Goal: Information Seeking & Learning: Learn about a topic

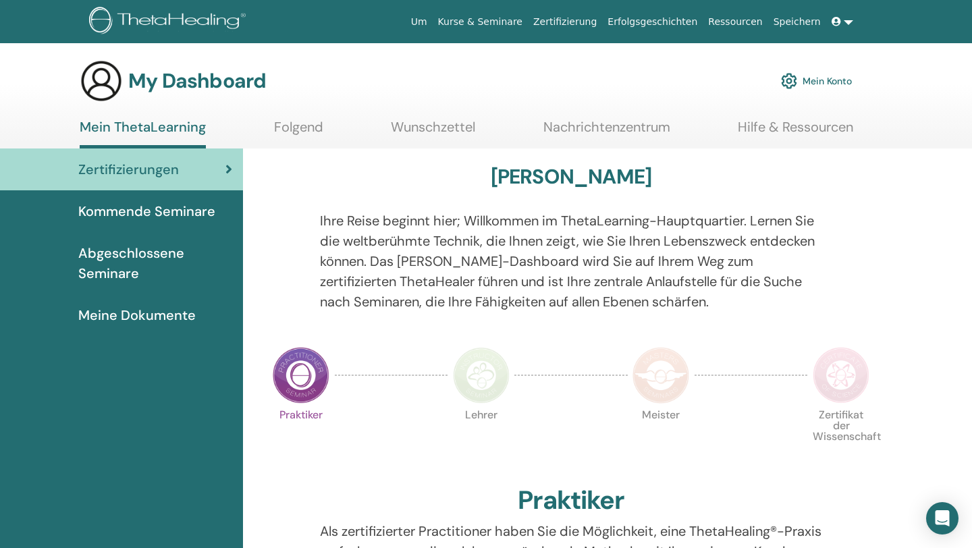
click at [120, 166] on span "Zertifizierungen" at bounding box center [128, 169] width 101 height 20
click at [128, 268] on span "Abgeschlossene Seminare" at bounding box center [155, 263] width 154 height 41
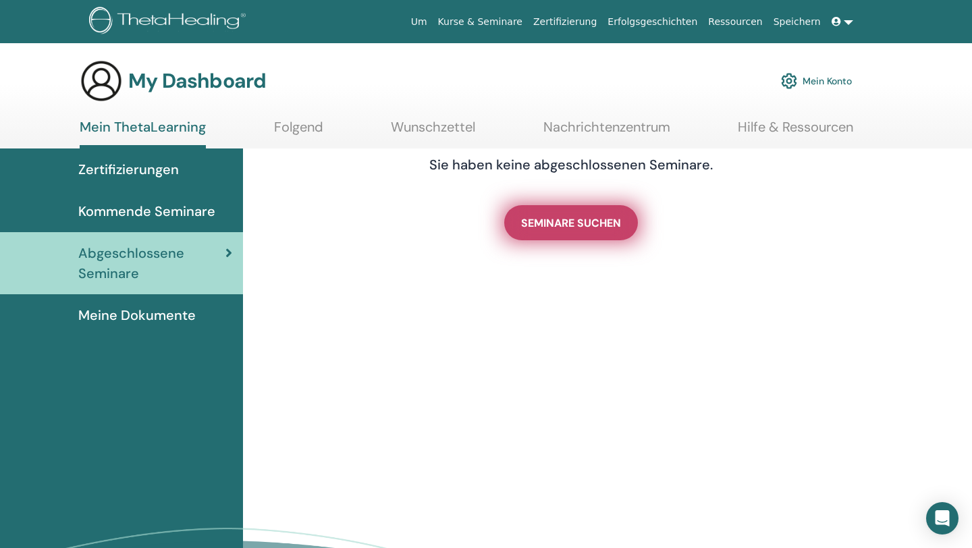
click at [554, 221] on span "SEMINARE SUCHEN" at bounding box center [571, 223] width 100 height 14
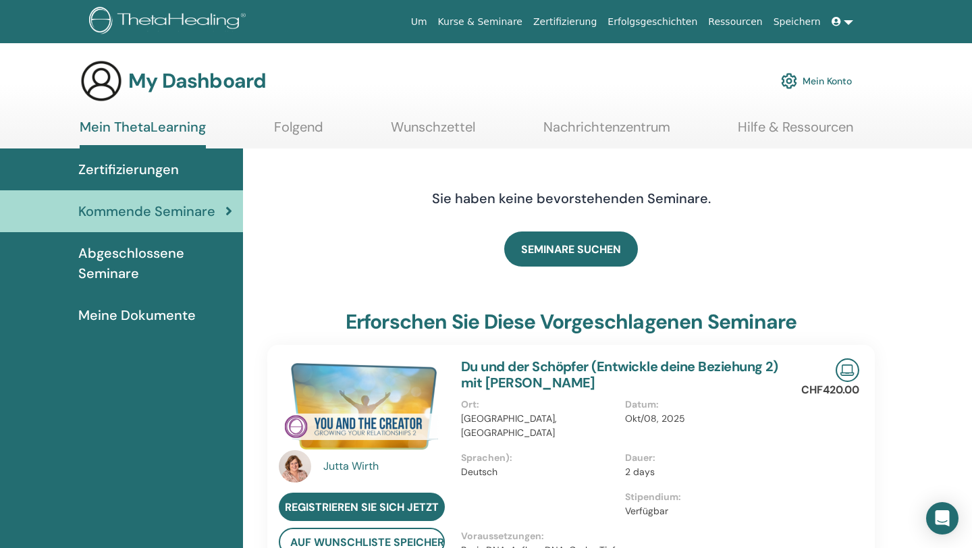
click at [148, 255] on span "Abgeschlossene Seminare" at bounding box center [155, 263] width 154 height 41
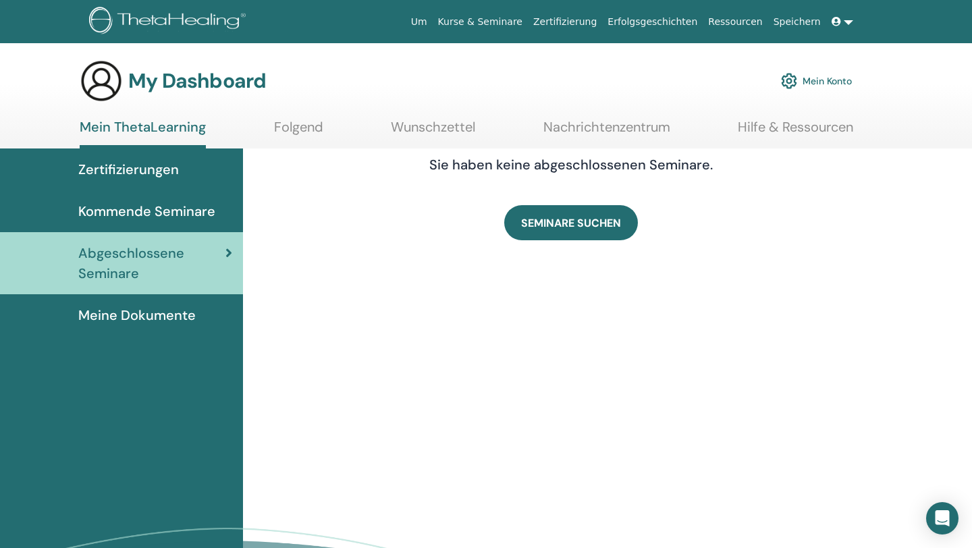
click at [153, 165] on span "Zertifizierungen" at bounding box center [128, 169] width 101 height 20
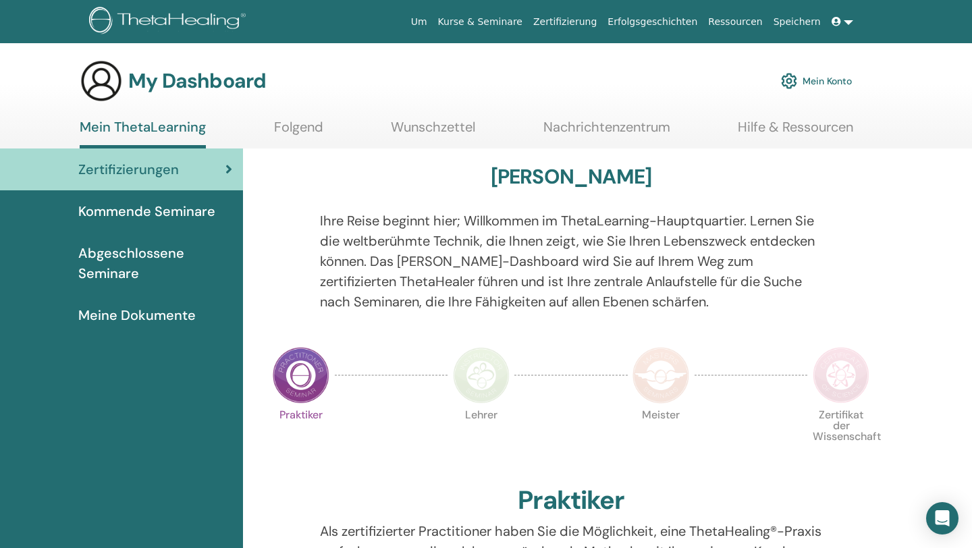
click at [298, 126] on link "Folgend" at bounding box center [298, 132] width 49 height 26
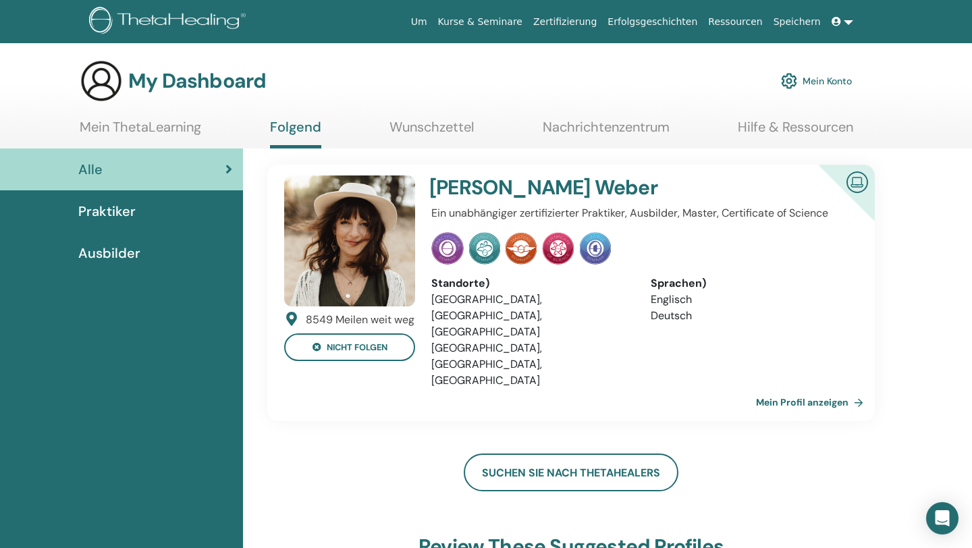
click at [822, 82] on link "Mein Konto" at bounding box center [816, 81] width 71 height 30
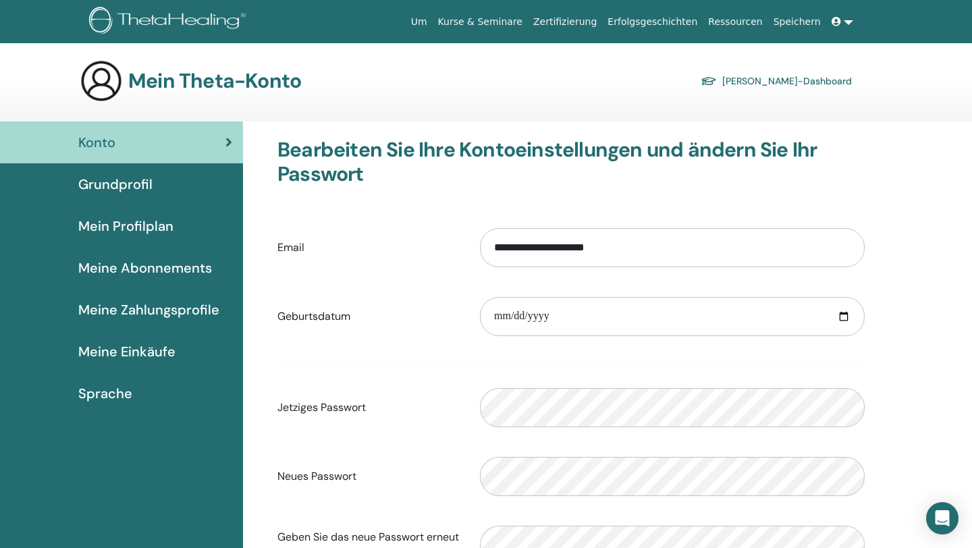
click at [835, 21] on icon at bounding box center [836, 21] width 9 height 9
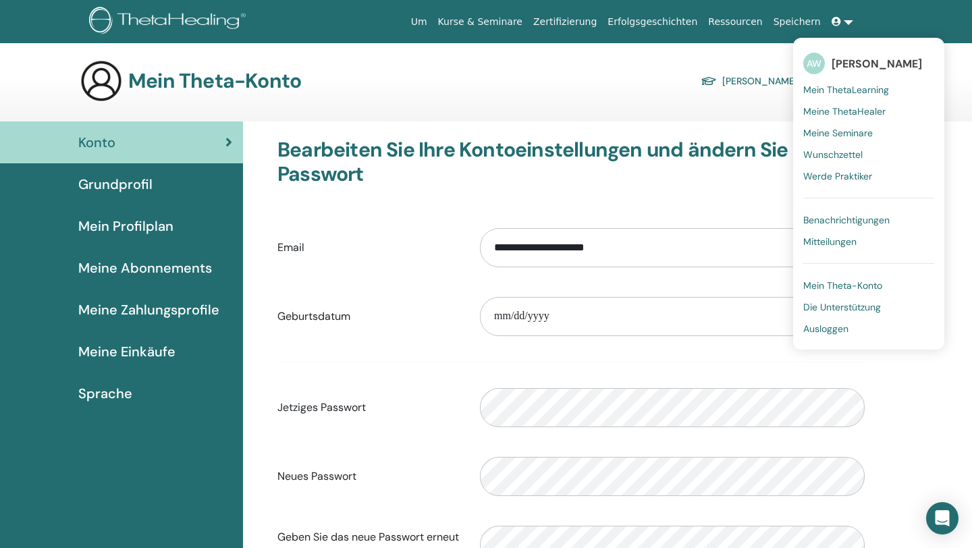
click at [839, 309] on span "Die Unterstützung" at bounding box center [842, 307] width 78 height 12
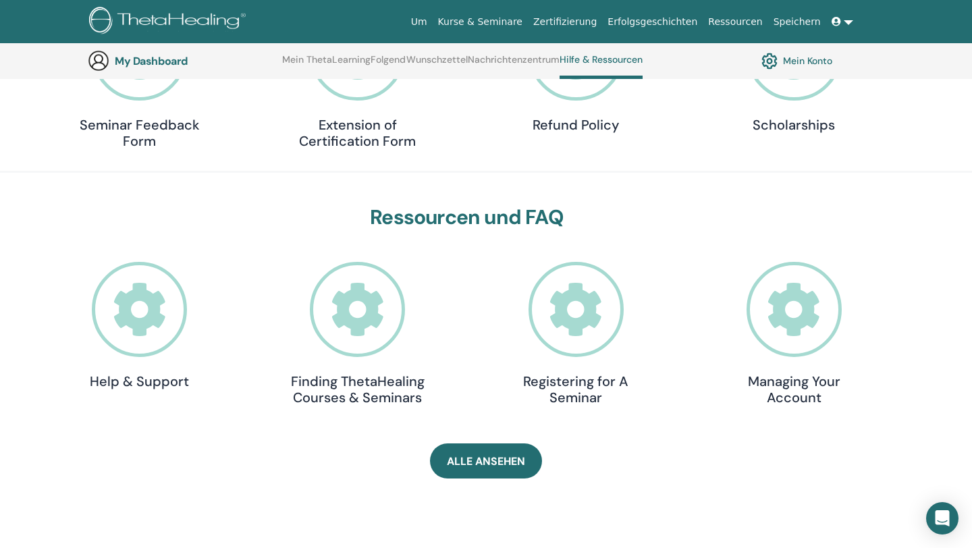
scroll to position [269, 0]
click at [124, 315] on icon at bounding box center [139, 308] width 95 height 95
